Goal: Information Seeking & Learning: Learn about a topic

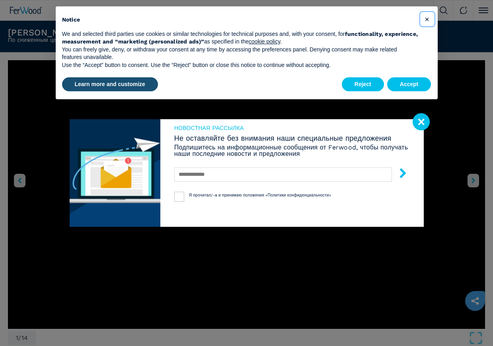
click at [429, 20] on span "×" at bounding box center [427, 19] width 5 height 10
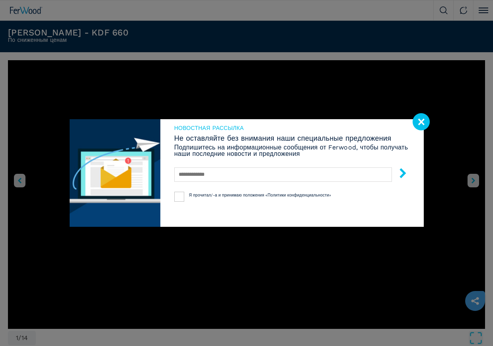
click at [425, 117] on image at bounding box center [421, 121] width 17 height 17
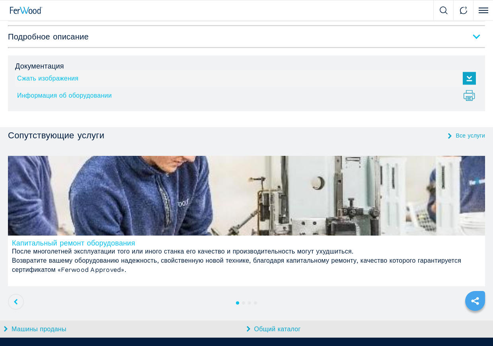
scroll to position [876, 0]
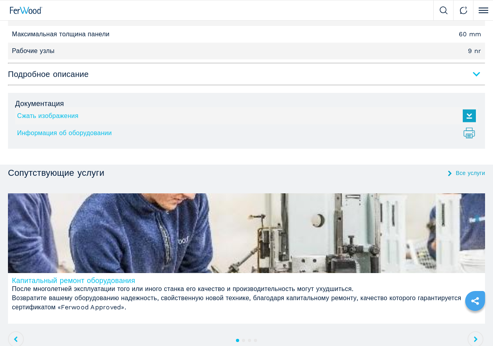
click at [149, 230] on img at bounding box center [247, 233] width 478 height 80
click at [100, 280] on h5 "Капитальный ремонт оборудования" at bounding box center [247, 280] width 470 height 7
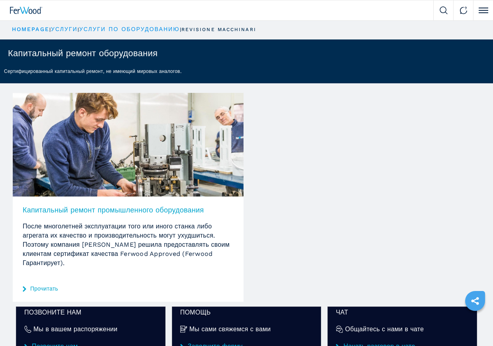
click at [54, 288] on link "Прочитать" at bounding box center [44, 289] width 28 height 6
click at [24, 289] on icon at bounding box center [25, 289] width 4 height 6
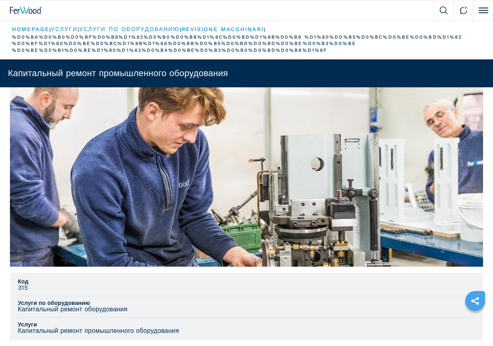
click at [61, 308] on h3 "Капитальный ремонт оборудования" at bounding box center [73, 308] width 110 height 7
